Goal: Task Accomplishment & Management: Use online tool/utility

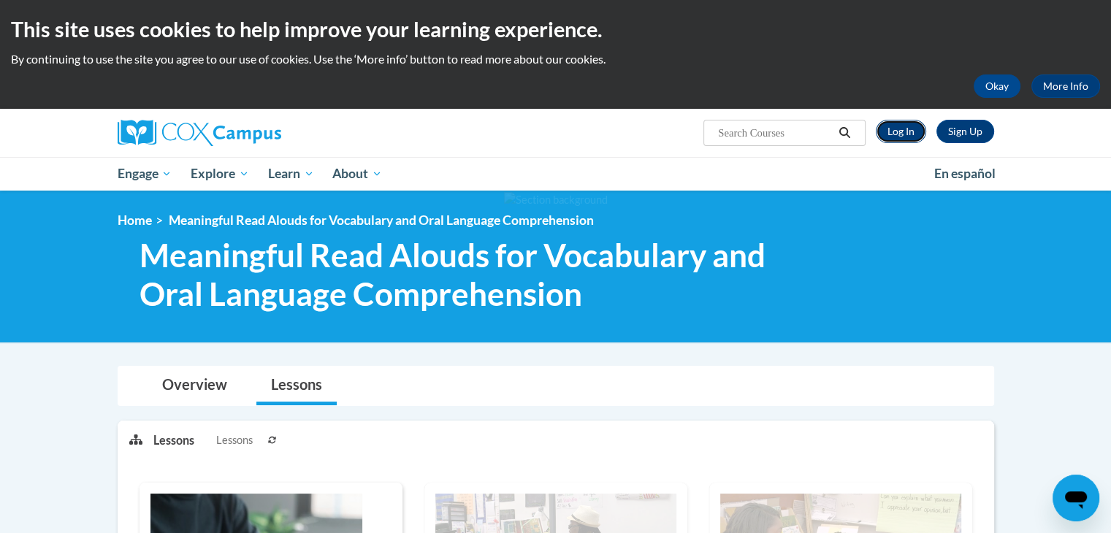
click at [897, 138] on link "Log In" at bounding box center [901, 131] width 50 height 23
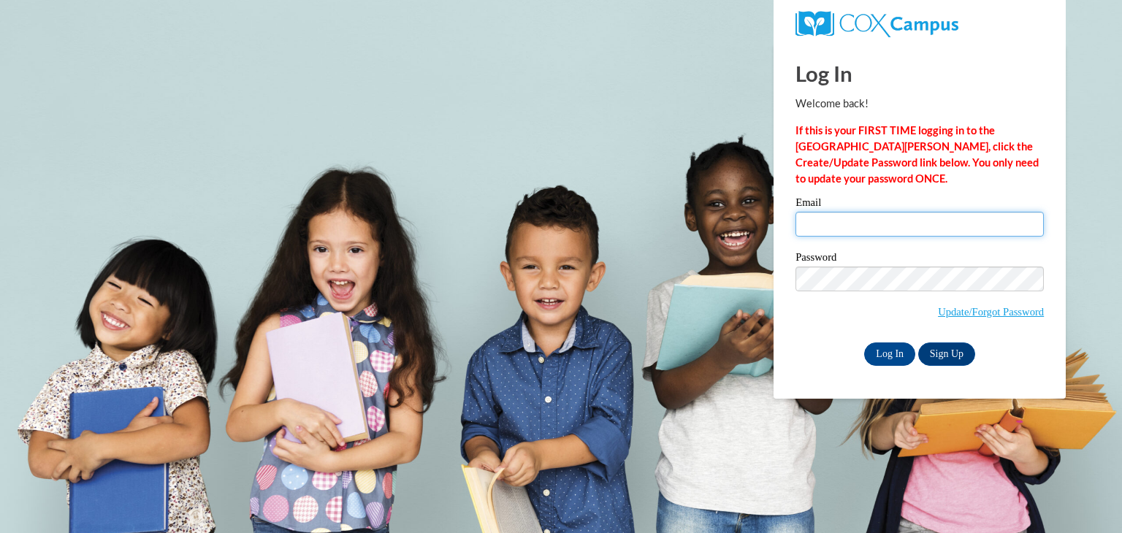
click at [825, 218] on input "Email" at bounding box center [920, 224] width 248 height 25
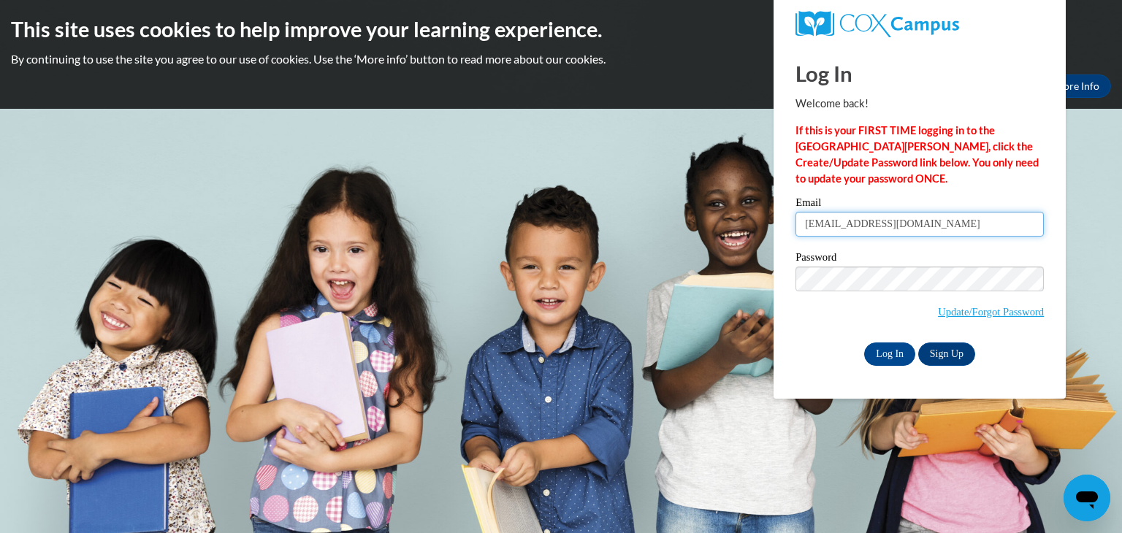
type input "amarcum@daltonstate.edu"
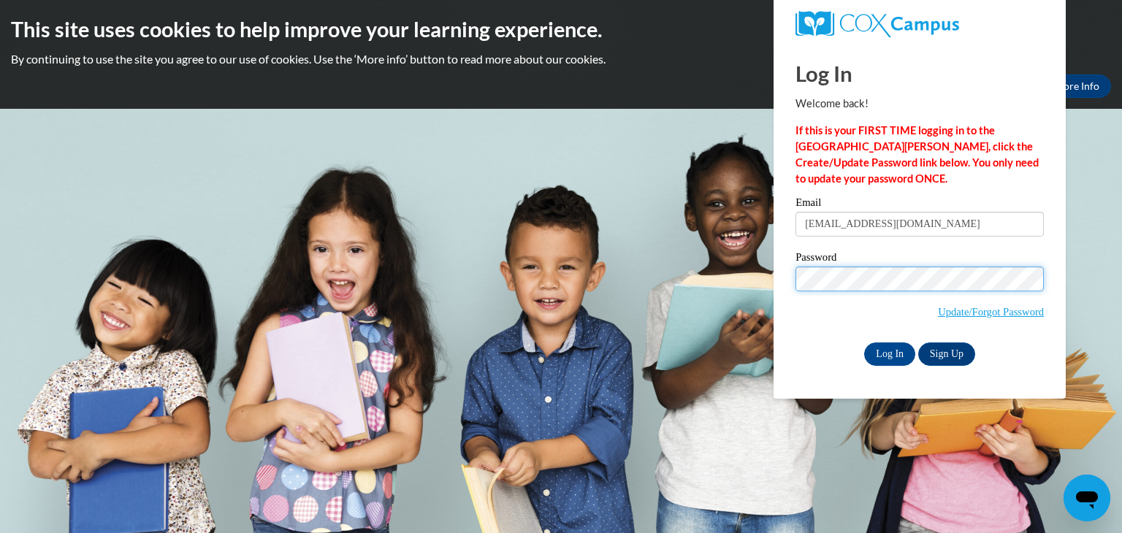
click at [864, 343] on input "Log In" at bounding box center [889, 354] width 51 height 23
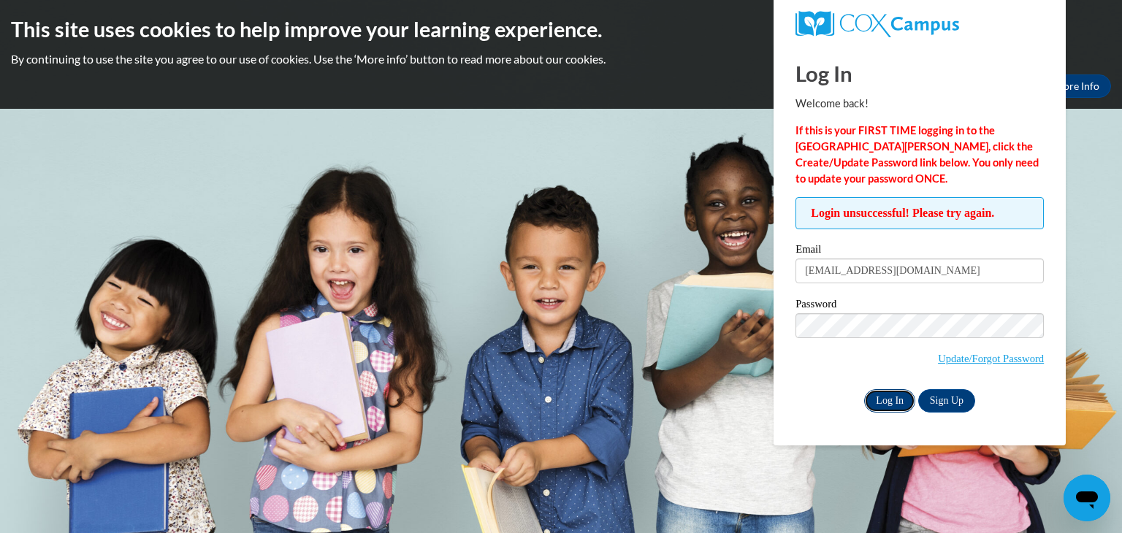
click at [877, 408] on input "Log In" at bounding box center [889, 400] width 51 height 23
click at [864, 389] on input "Log In" at bounding box center [889, 400] width 51 height 23
click at [897, 404] on input "Log In" at bounding box center [889, 400] width 51 height 23
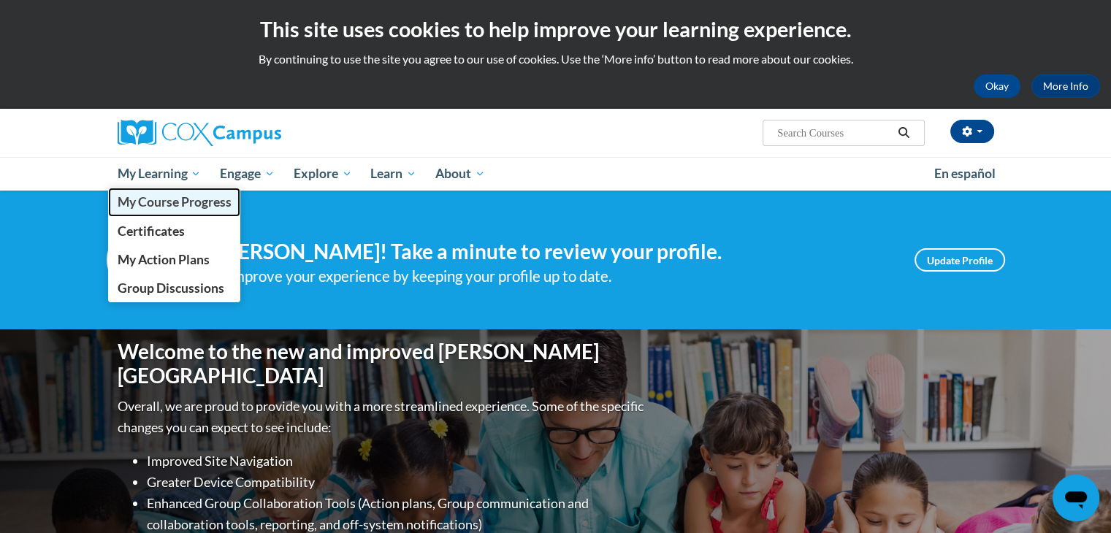
click at [170, 202] on span "My Course Progress" at bounding box center [174, 201] width 114 height 15
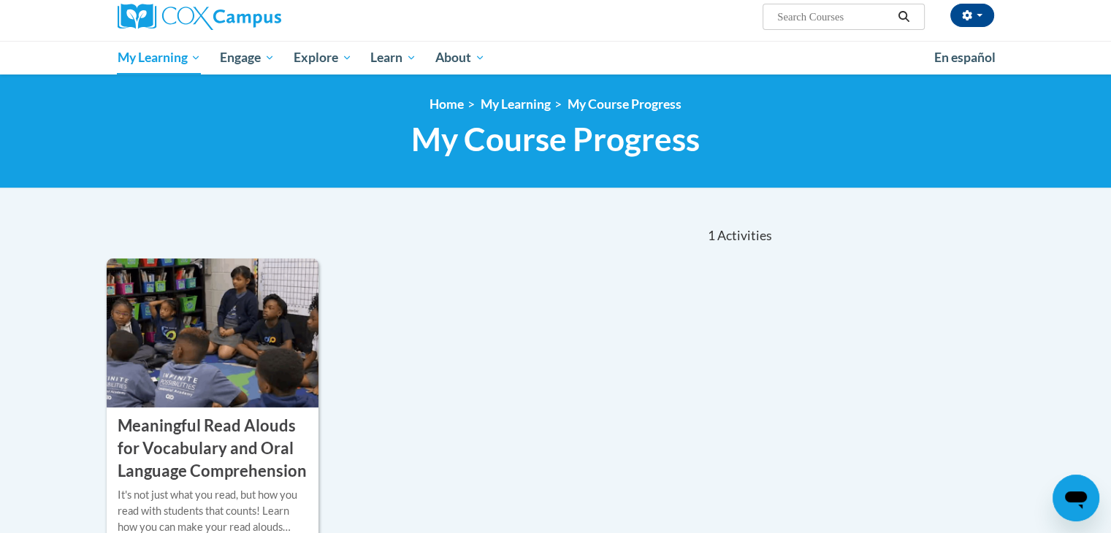
scroll to position [248, 0]
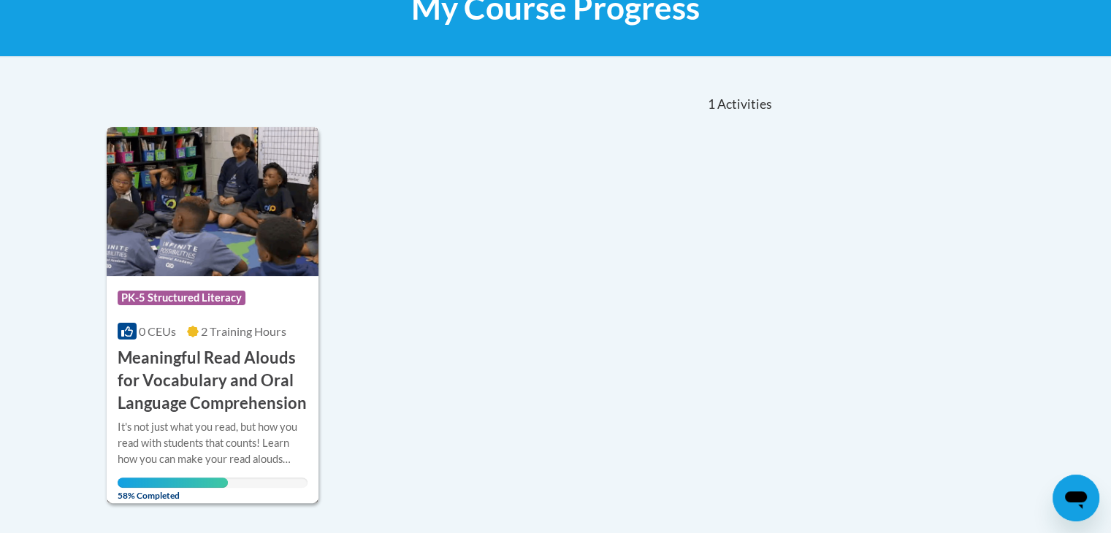
click at [258, 398] on h3 "Meaningful Read Alouds for Vocabulary and Oral Language Comprehension" at bounding box center [213, 380] width 191 height 67
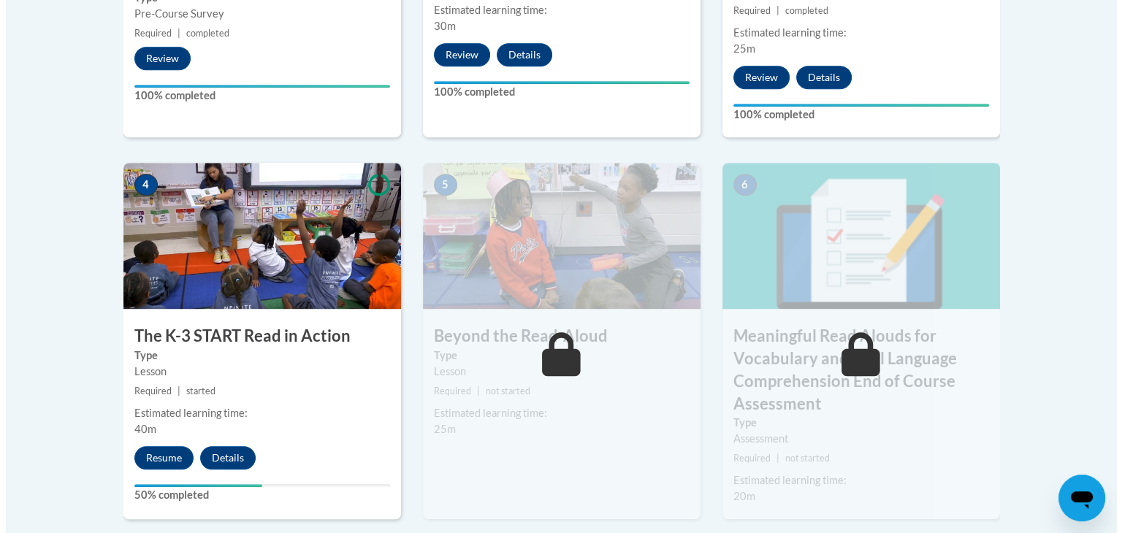
scroll to position [766, 0]
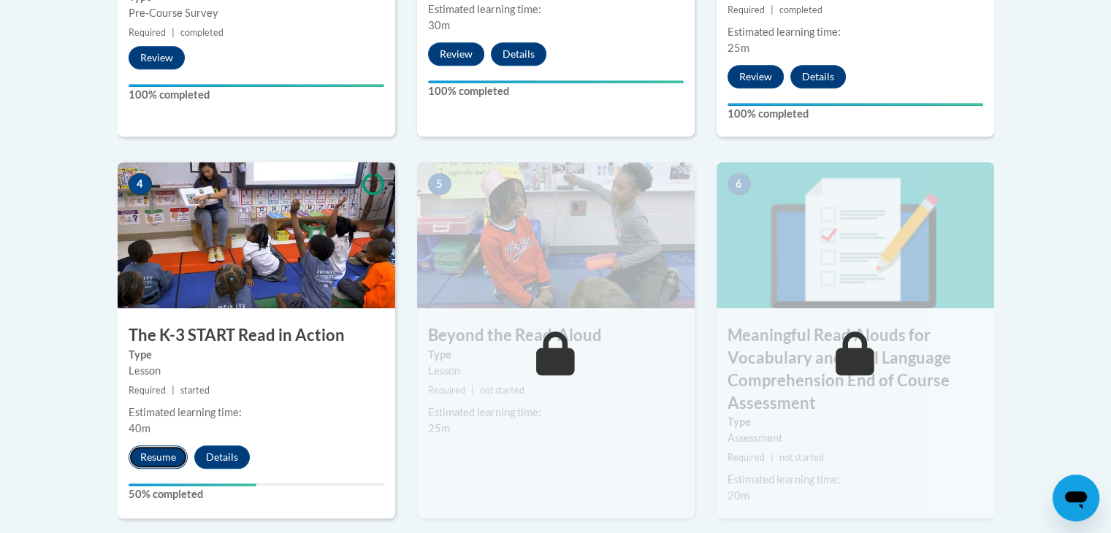
click at [137, 461] on button "Resume" at bounding box center [158, 457] width 59 height 23
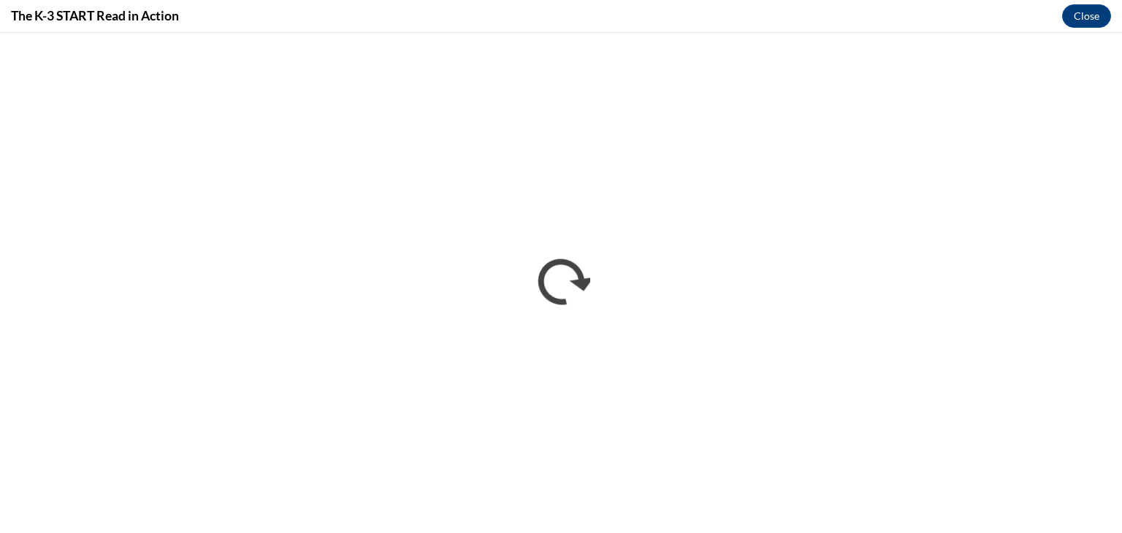
scroll to position [0, 0]
click at [1012, 32] on div "The K-3 START Read in Action Close" at bounding box center [561, 16] width 1122 height 33
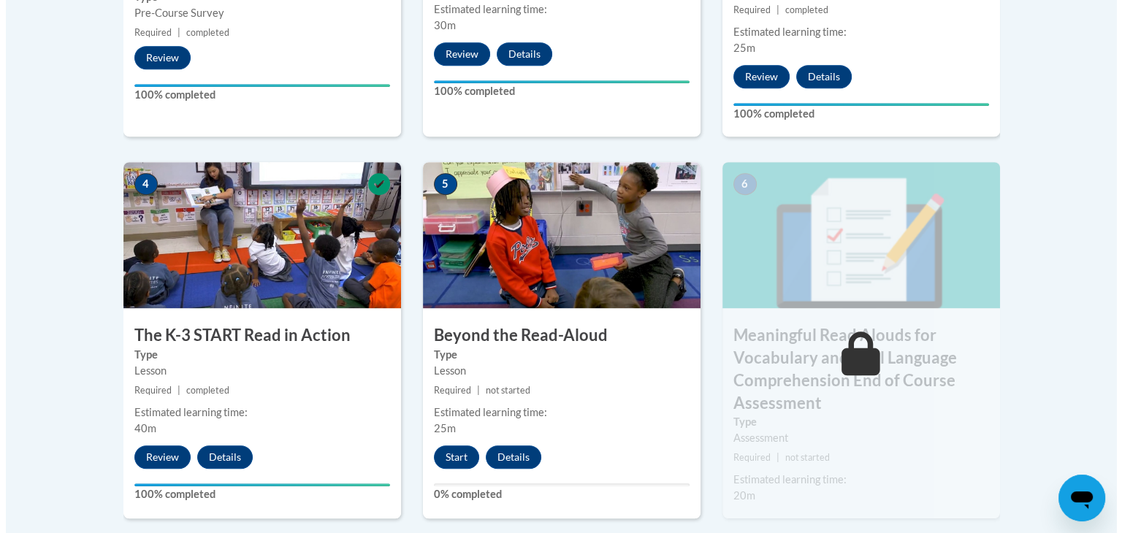
scroll to position [767, 0]
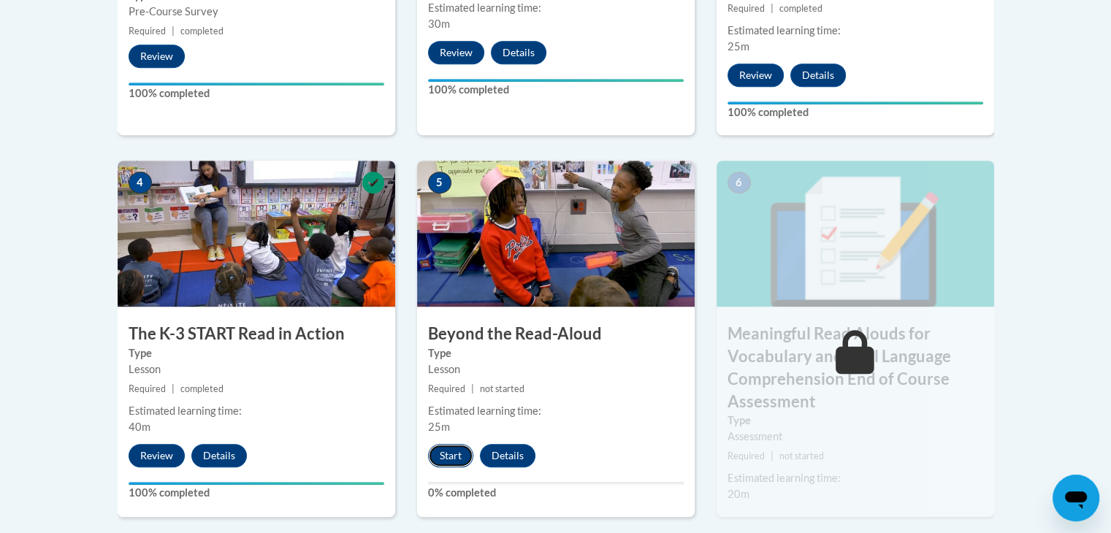
click at [438, 460] on button "Start" at bounding box center [450, 455] width 45 height 23
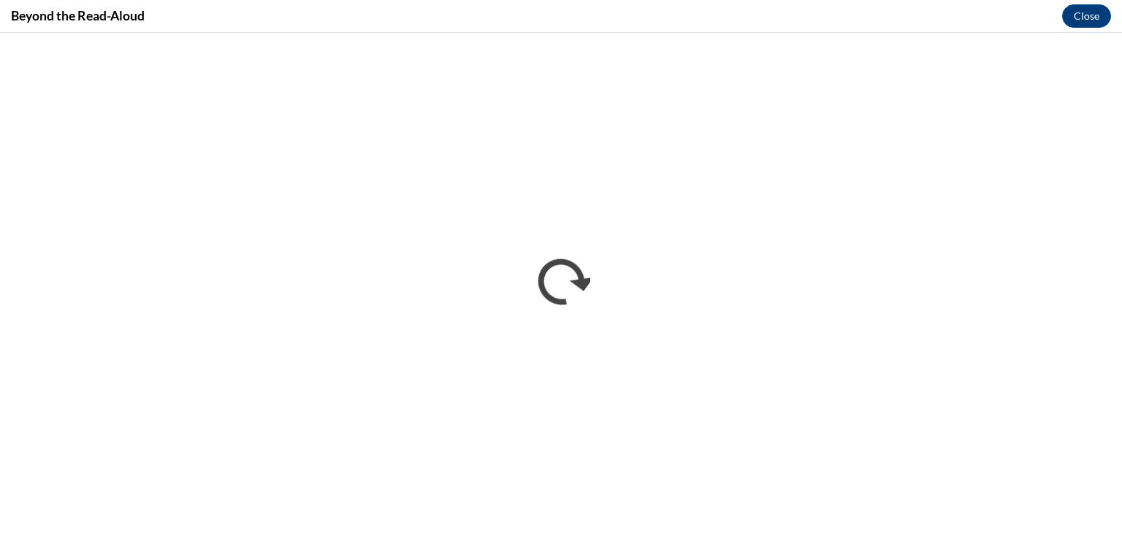
scroll to position [0, 0]
